Goal: Information Seeking & Learning: Understand process/instructions

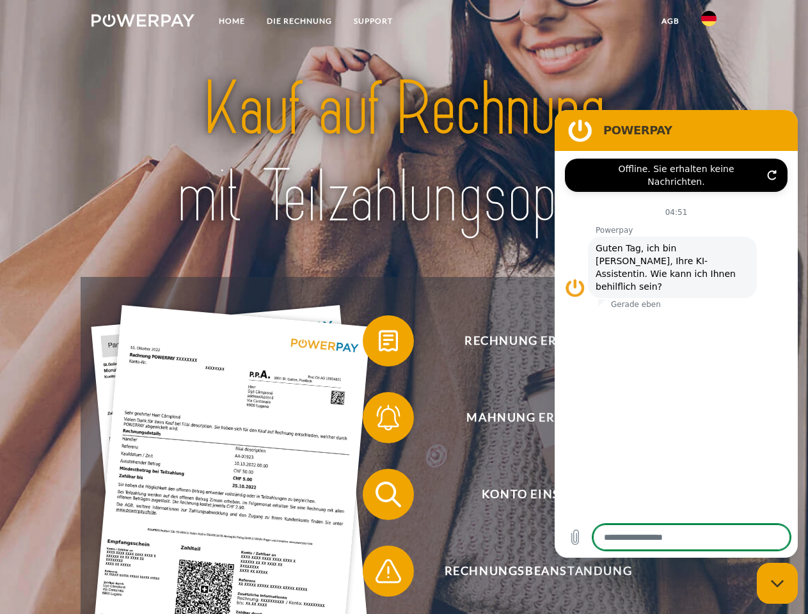
click at [143, 22] on img at bounding box center [142, 20] width 103 height 13
click at [709, 22] on img at bounding box center [708, 18] width 15 height 15
click at [670, 21] on link "agb" at bounding box center [671, 21] width 40 height 23
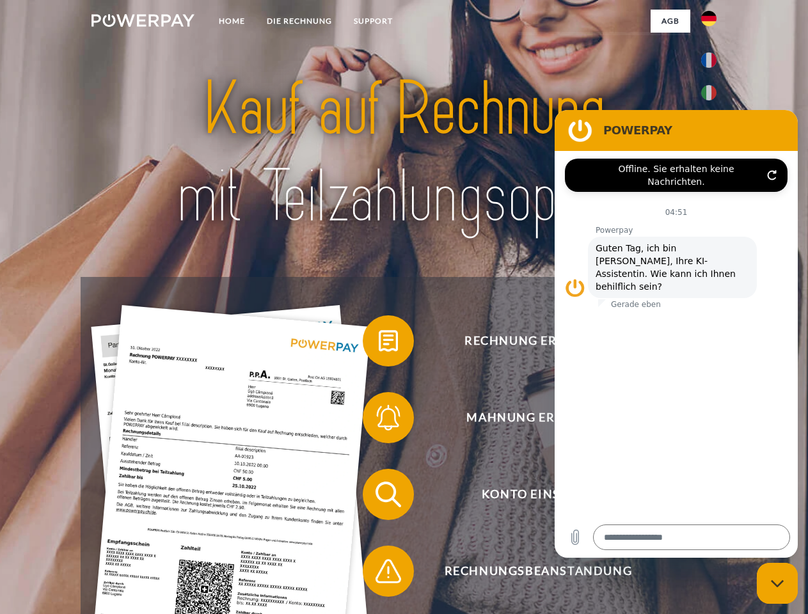
click at [379, 344] on span at bounding box center [369, 341] width 64 height 64
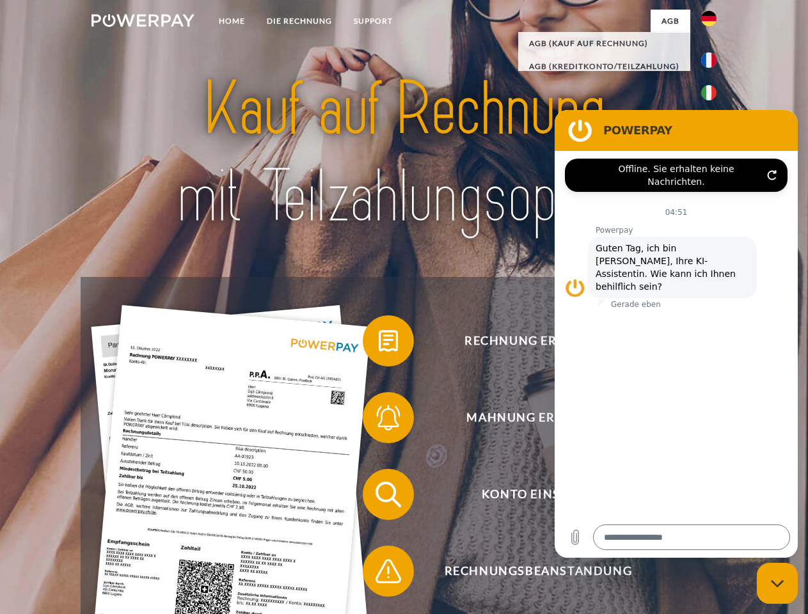
click at [379, 420] on span at bounding box center [369, 418] width 64 height 64
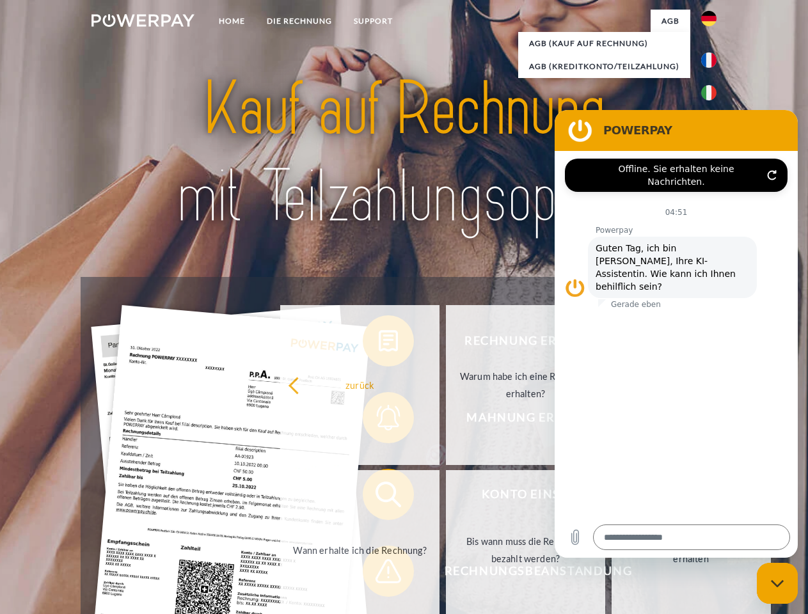
click at [446, 497] on link "Bis wann muss die Rechnung bezahlt werden?" at bounding box center [525, 550] width 159 height 160
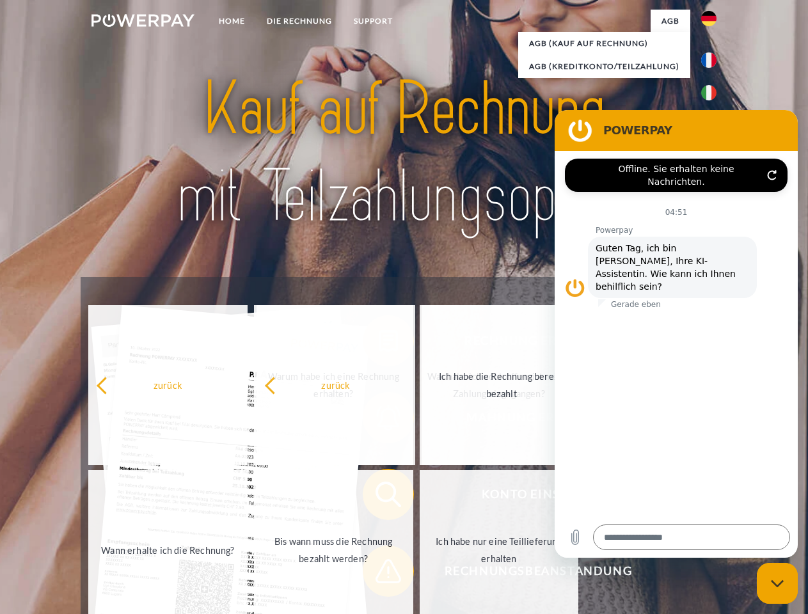
click at [379, 574] on span at bounding box center [369, 571] width 64 height 64
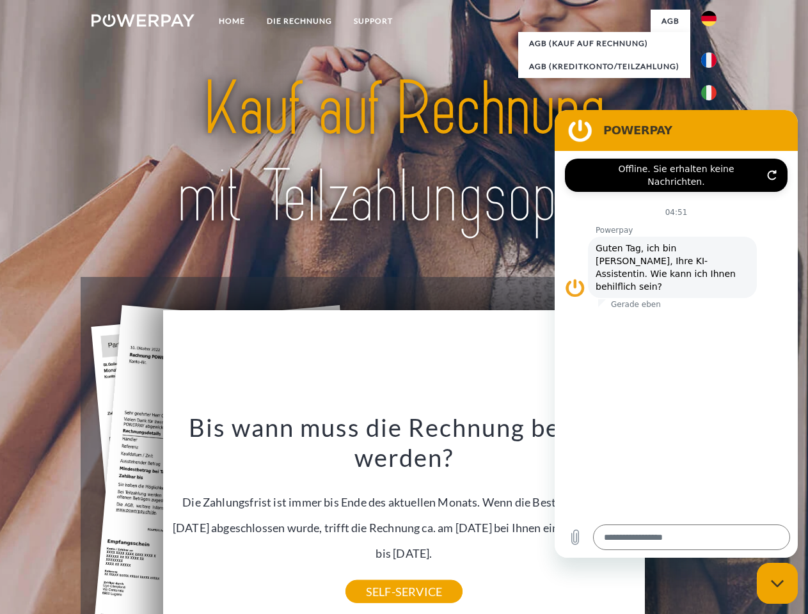
click at [777, 583] on icon "Messaging-Fenster schließen" at bounding box center [777, 584] width 13 height 8
type textarea "*"
